Goal: Find specific page/section: Find specific page/section

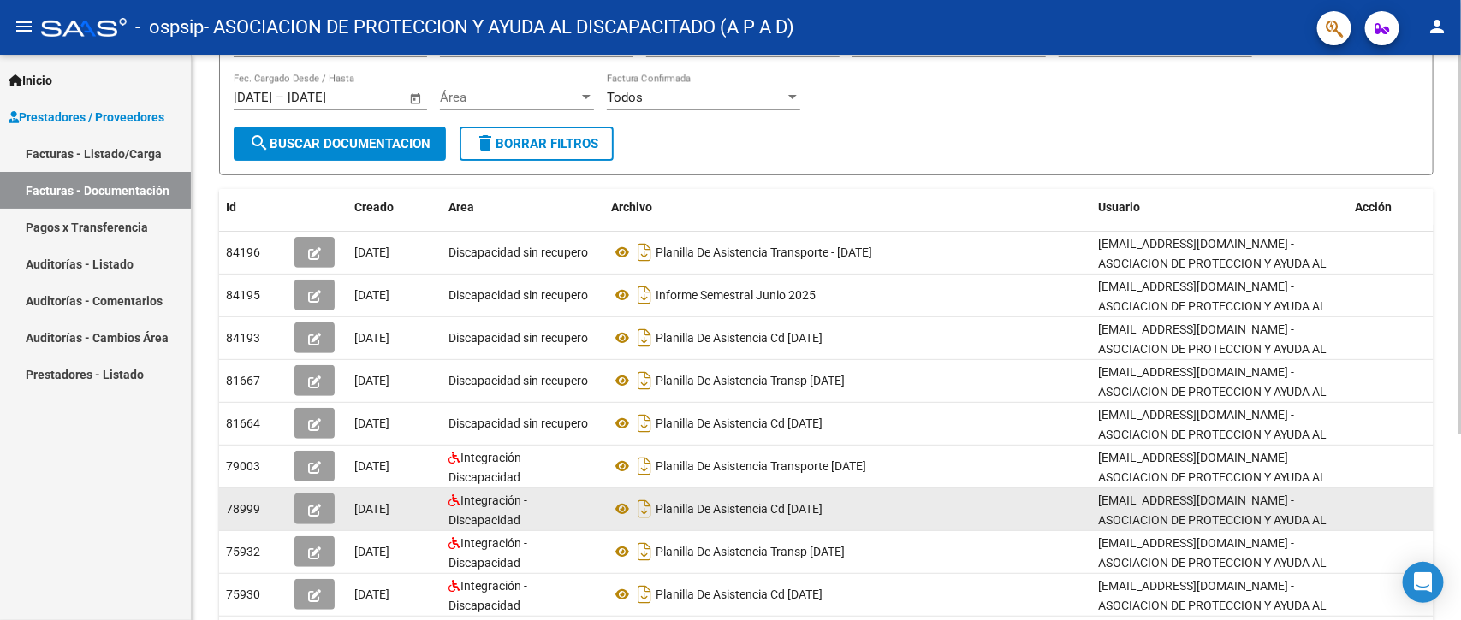
scroll to position [88, 0]
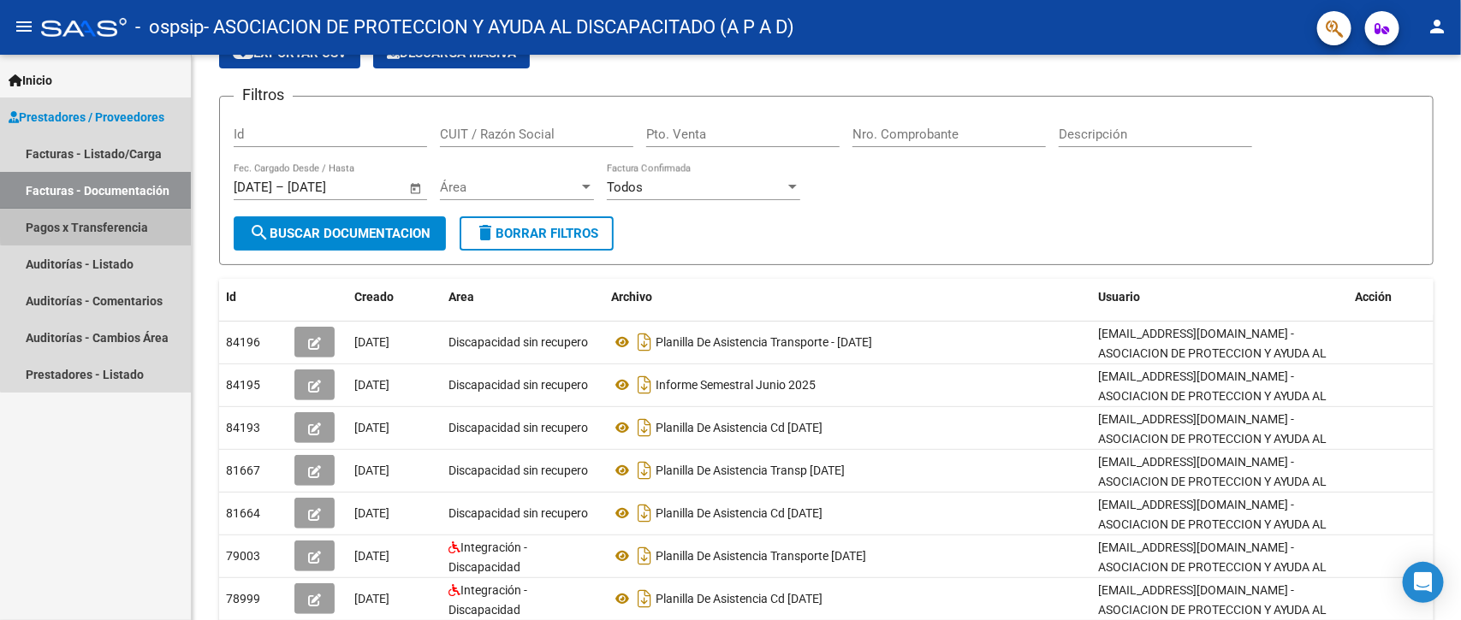
click at [126, 222] on link "Pagos x Transferencia" at bounding box center [95, 227] width 191 height 37
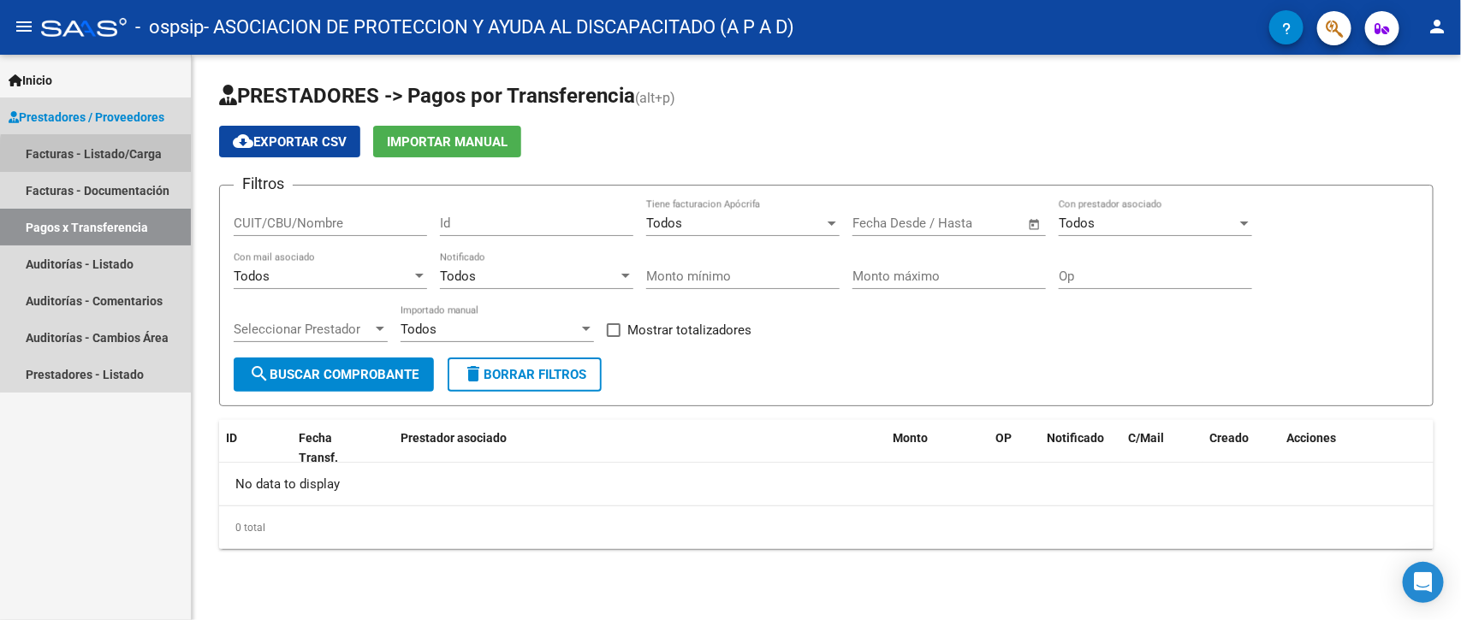
click at [131, 158] on link "Facturas - Listado/Carga" at bounding box center [95, 153] width 191 height 37
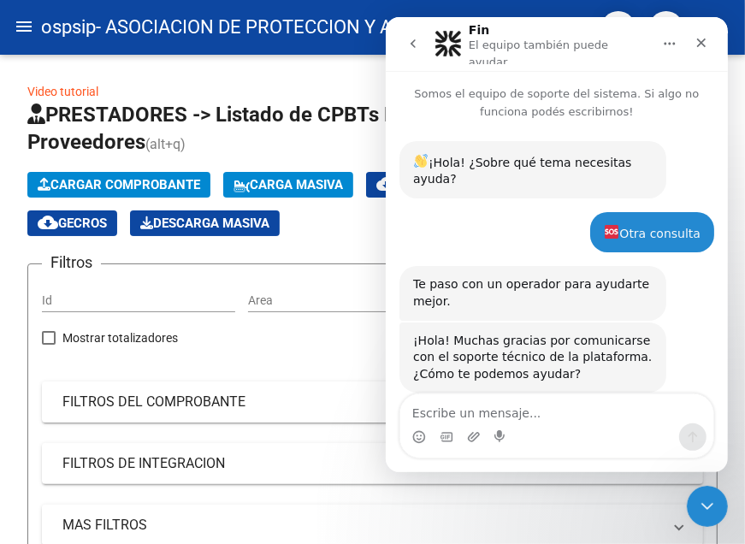
scroll to position [306, 0]
